Goal: Check status

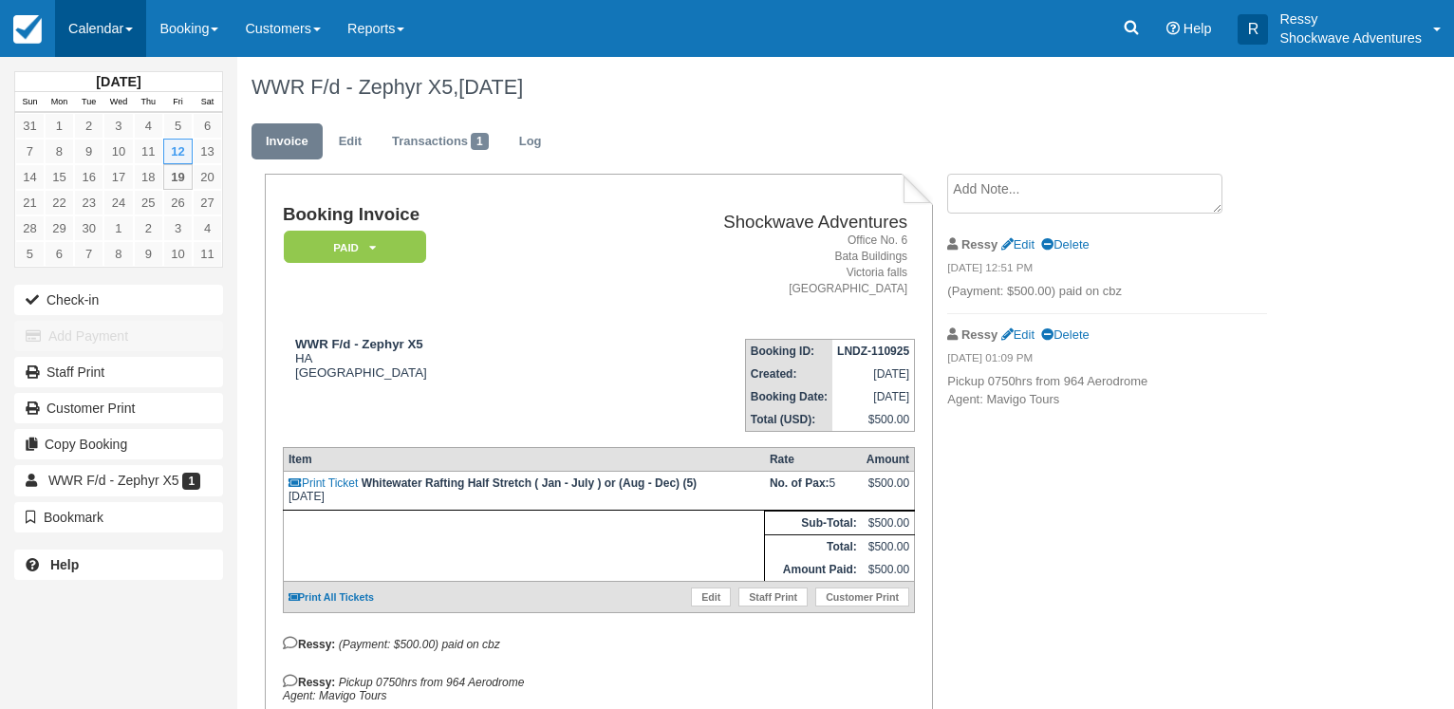
click at [103, 28] on link "Calendar" at bounding box center [100, 28] width 91 height 57
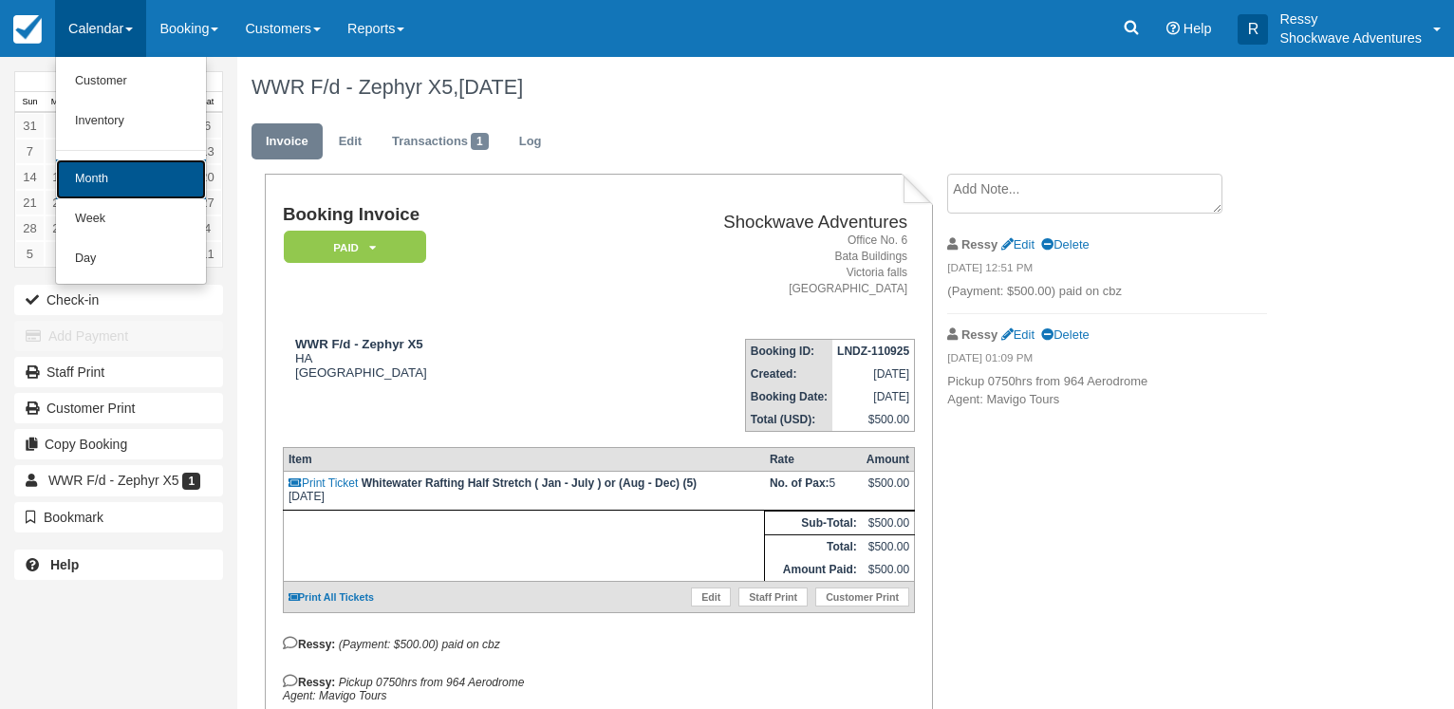
click at [114, 175] on link "Month" at bounding box center [131, 179] width 150 height 40
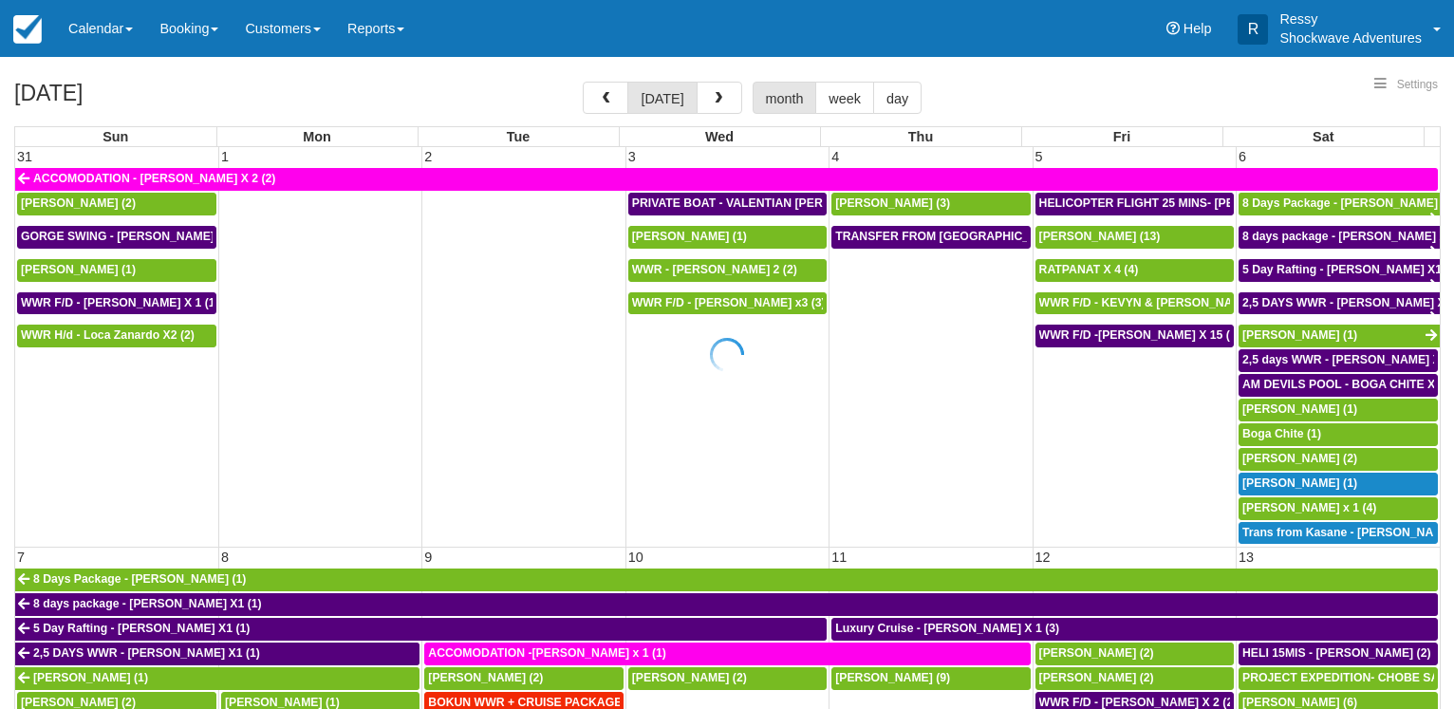
select select
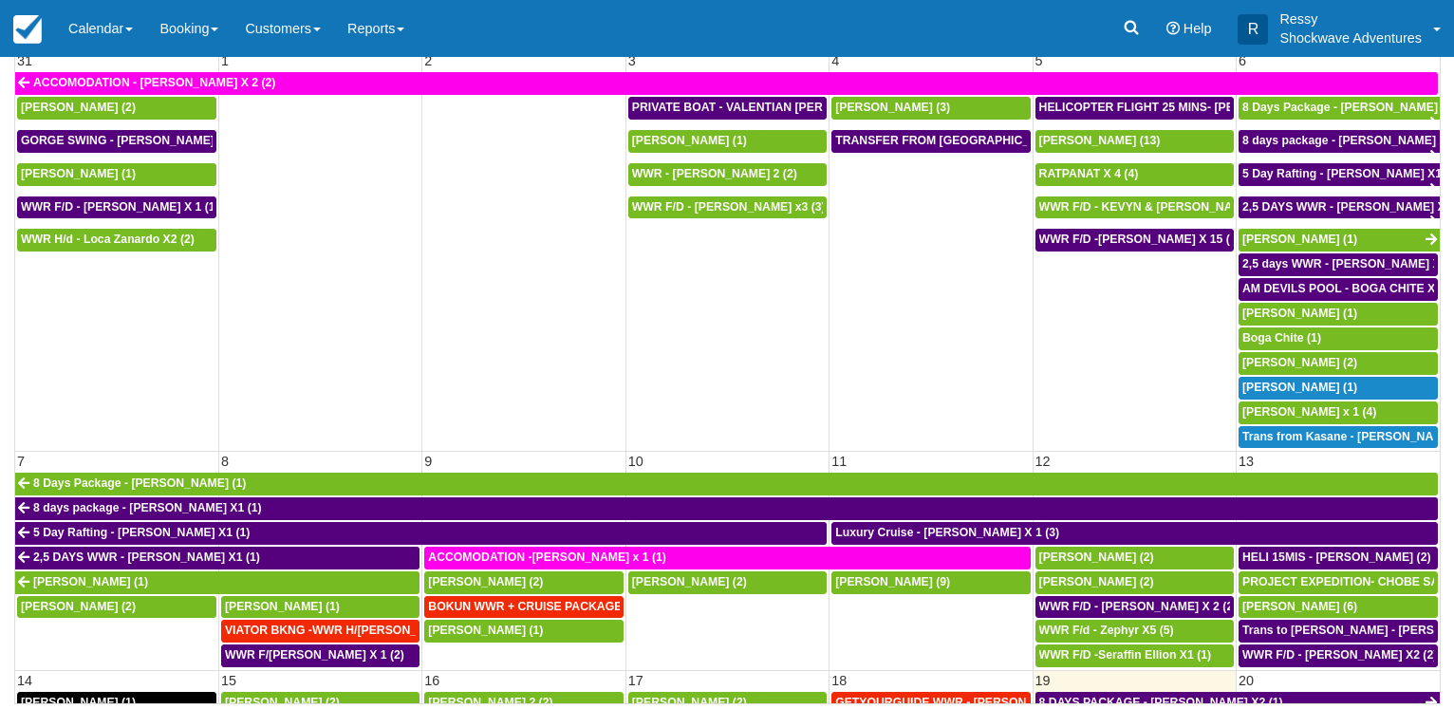
select select
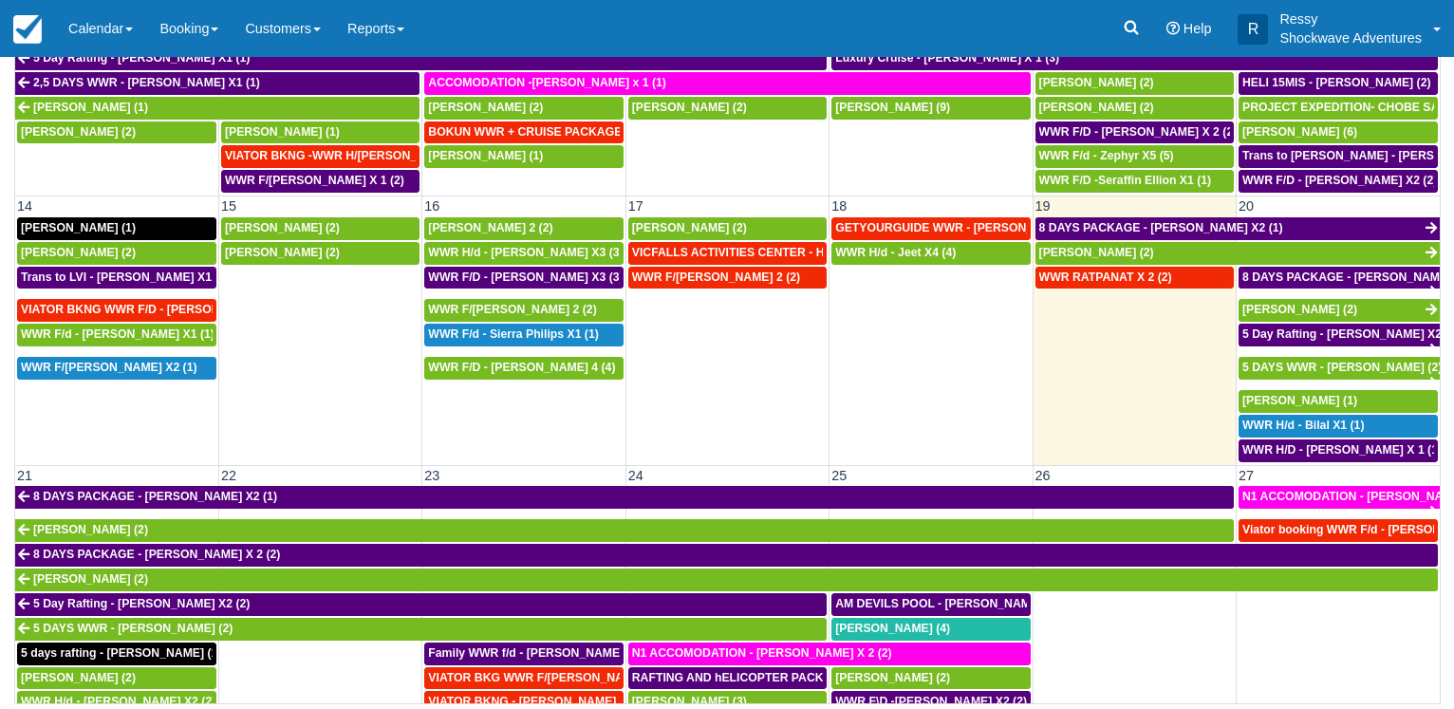
scroll to position [473, 0]
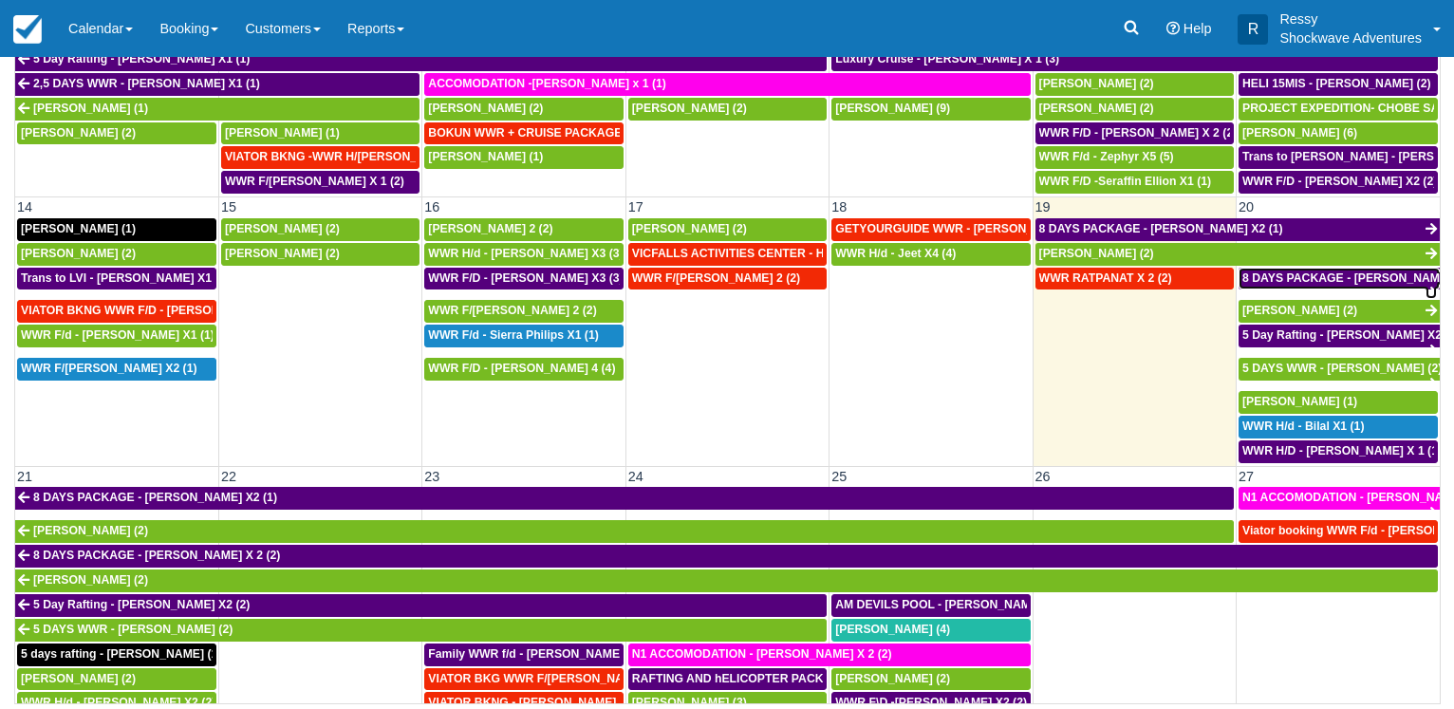
click at [1309, 271] on span "8 DAYS PACKAGE - [PERSON_NAME] X 2 (2)" at bounding box center [1365, 277] width 247 height 13
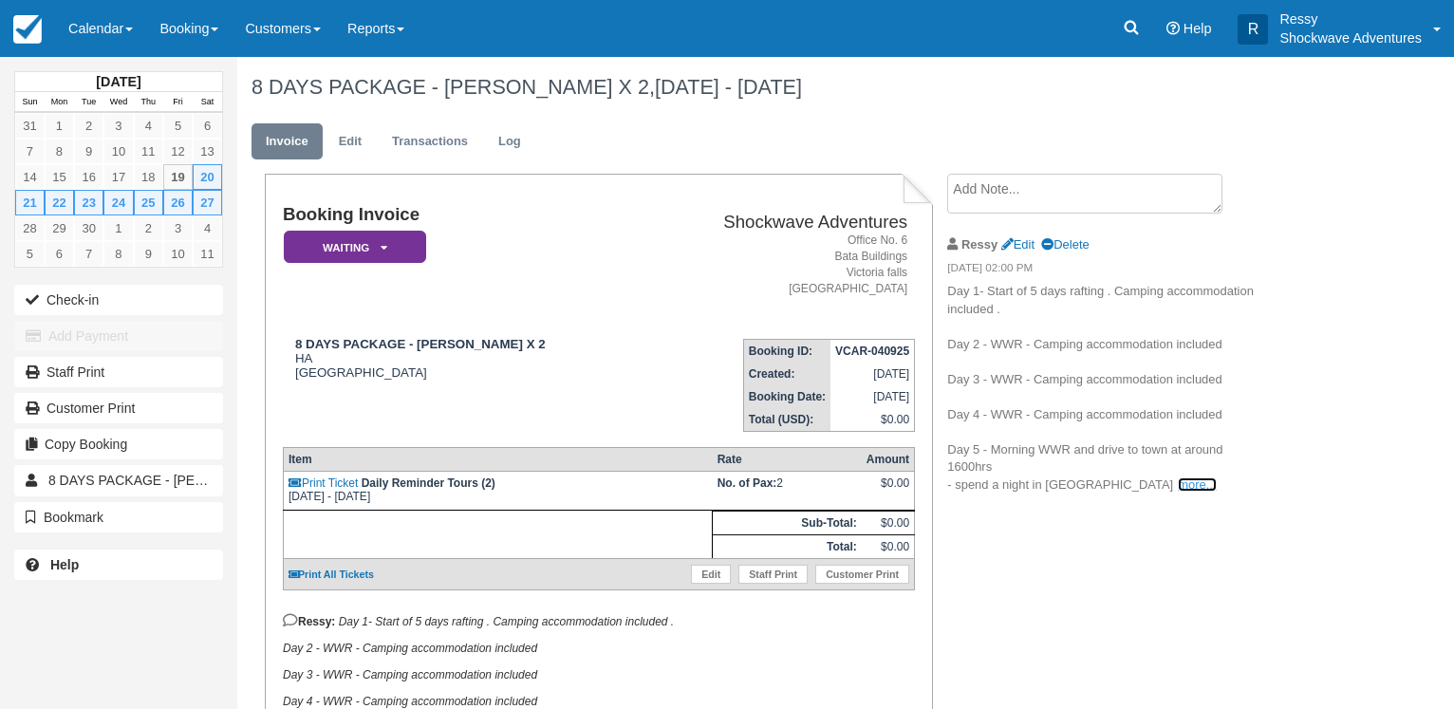
click at [1178, 486] on link "more..." at bounding box center [1197, 484] width 38 height 14
